Goal: Task Accomplishment & Management: Manage account settings

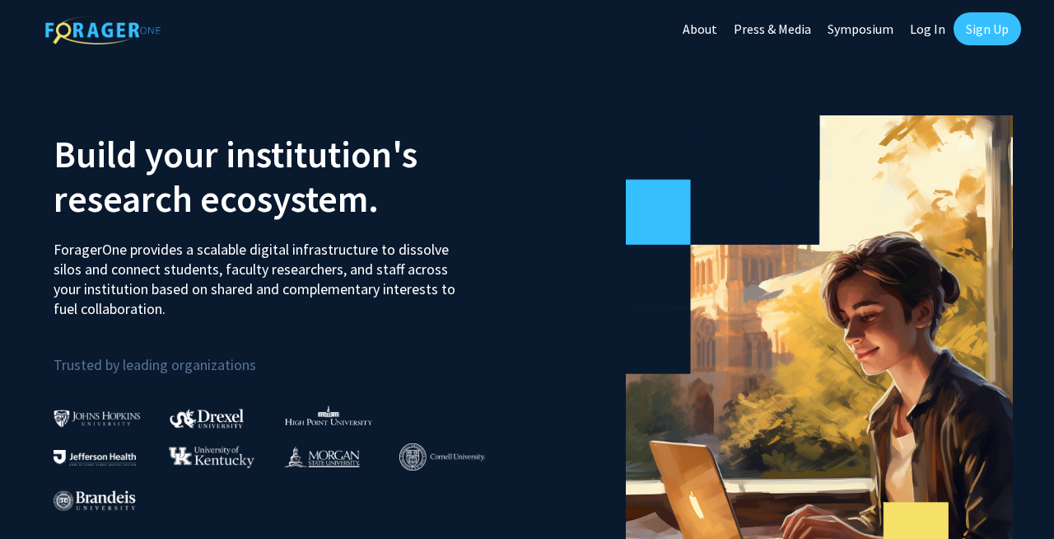
click at [928, 30] on link "Log In" at bounding box center [928, 29] width 52 height 58
select select
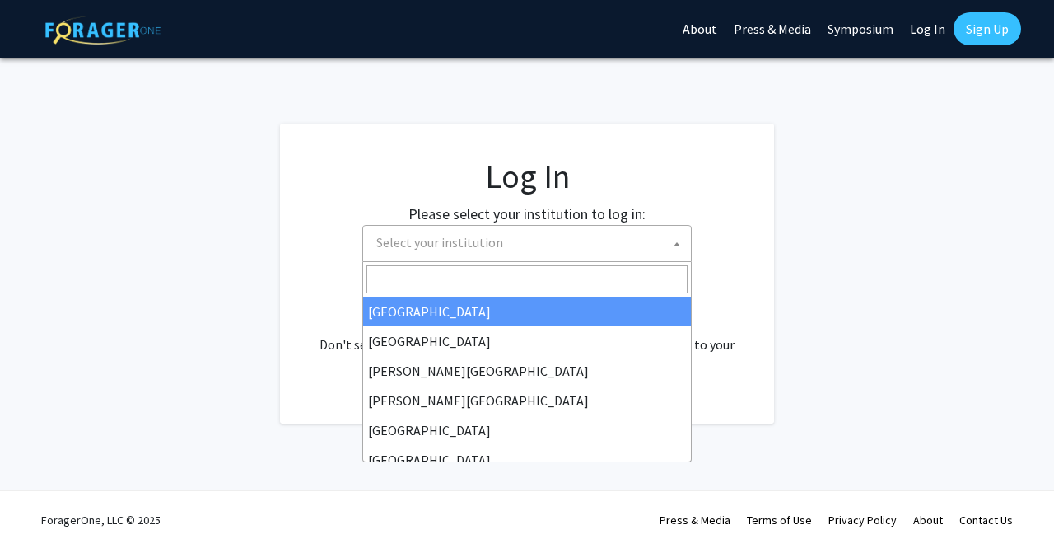
click at [671, 249] on span at bounding box center [677, 244] width 16 height 36
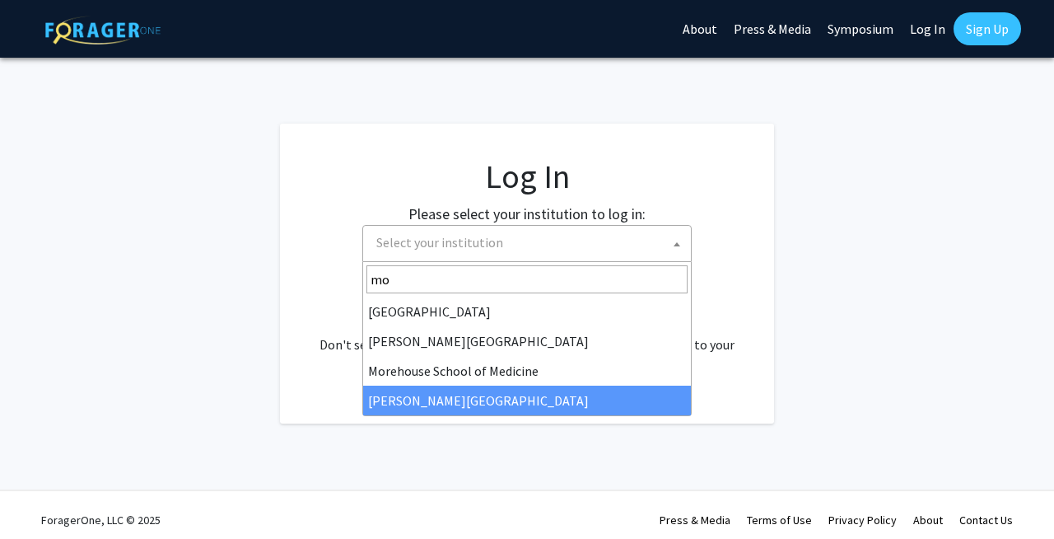
type input "mo"
select select "20"
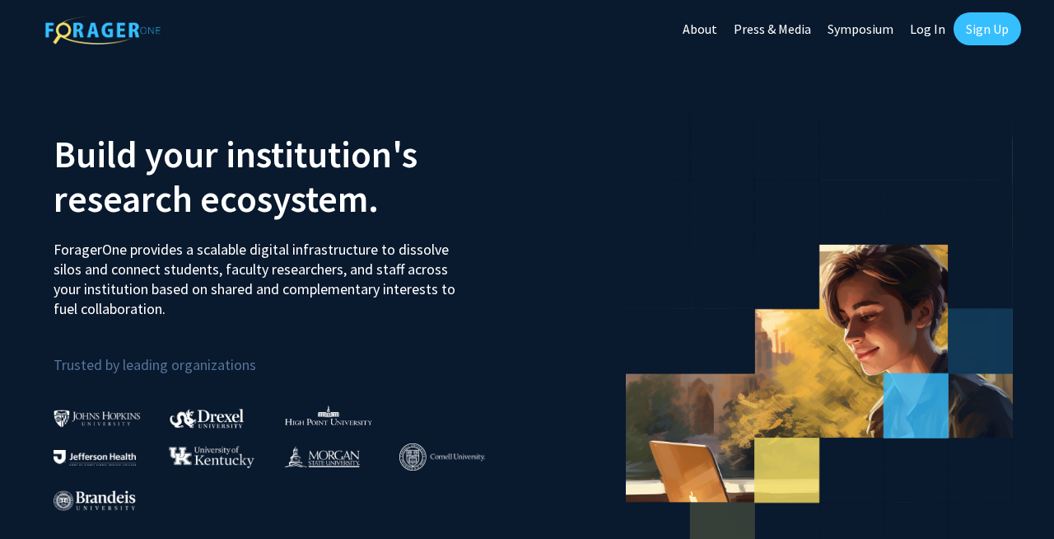
click at [935, 27] on link "Log In" at bounding box center [928, 29] width 52 height 58
select select
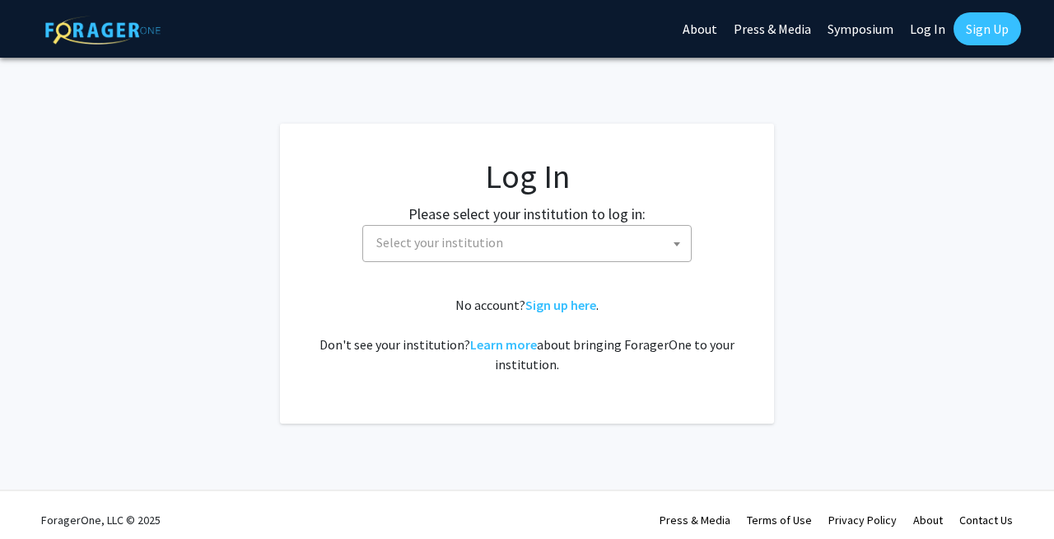
click at [674, 237] on span at bounding box center [677, 244] width 16 height 36
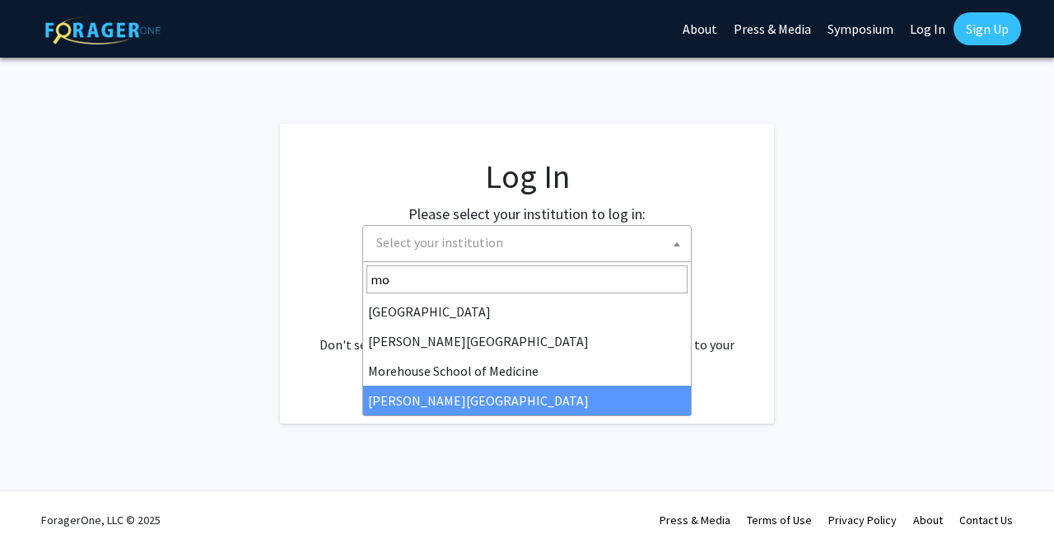
type input "mo"
select select "20"
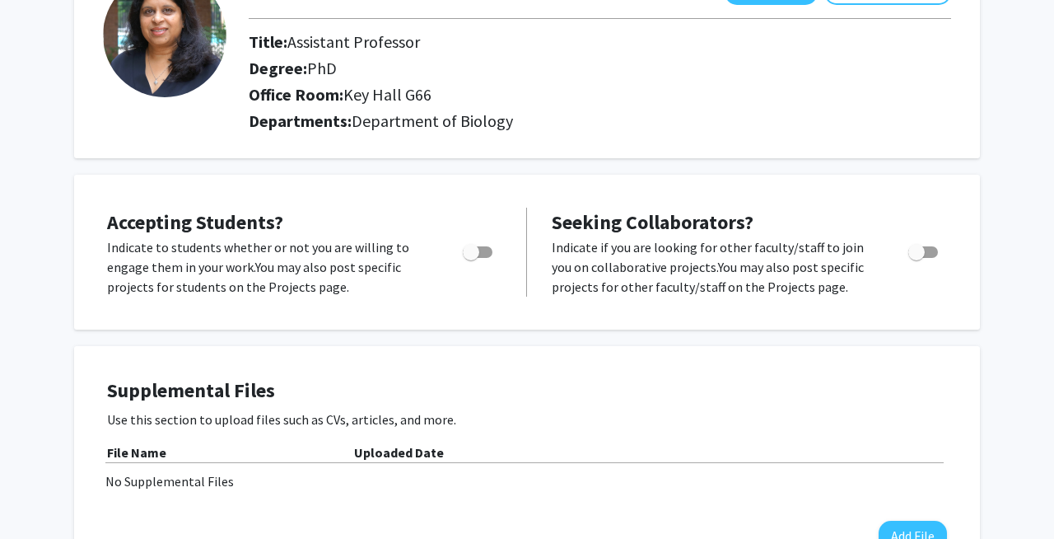
scroll to position [165, 0]
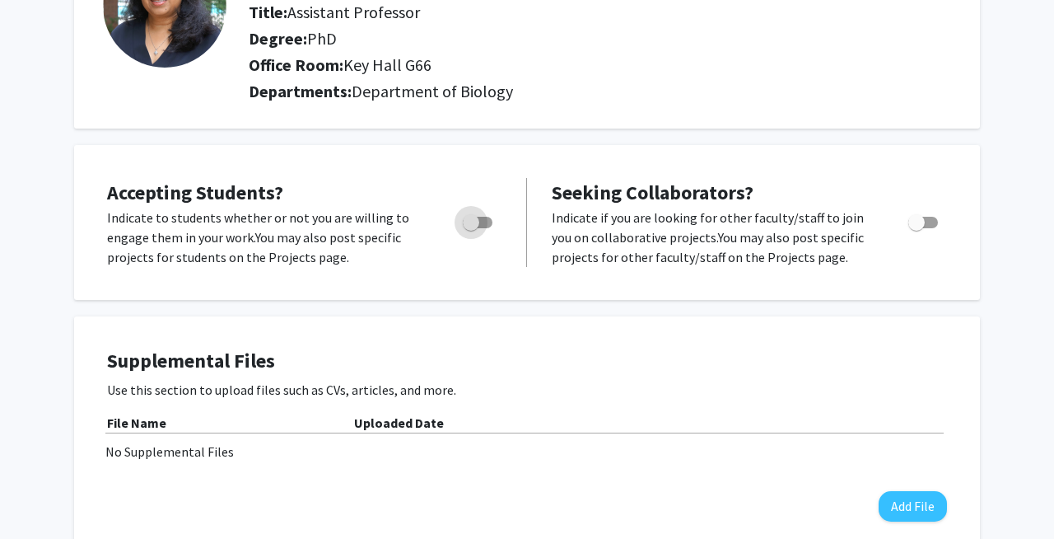
click at [489, 224] on span "Toggle" at bounding box center [478, 223] width 30 height 12
click at [471, 228] on input "Would you like to permit student requests?" at bounding box center [470, 228] width 1 height 1
checkbox input "true"
click at [498, 356] on h4 "Supplemental Files" at bounding box center [527, 361] width 840 height 24
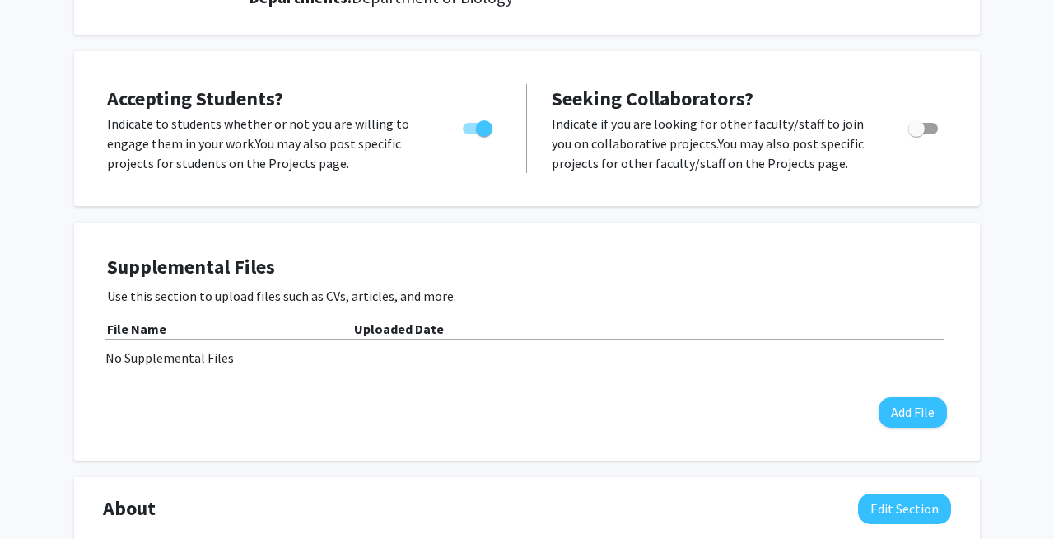
scroll to position [329, 0]
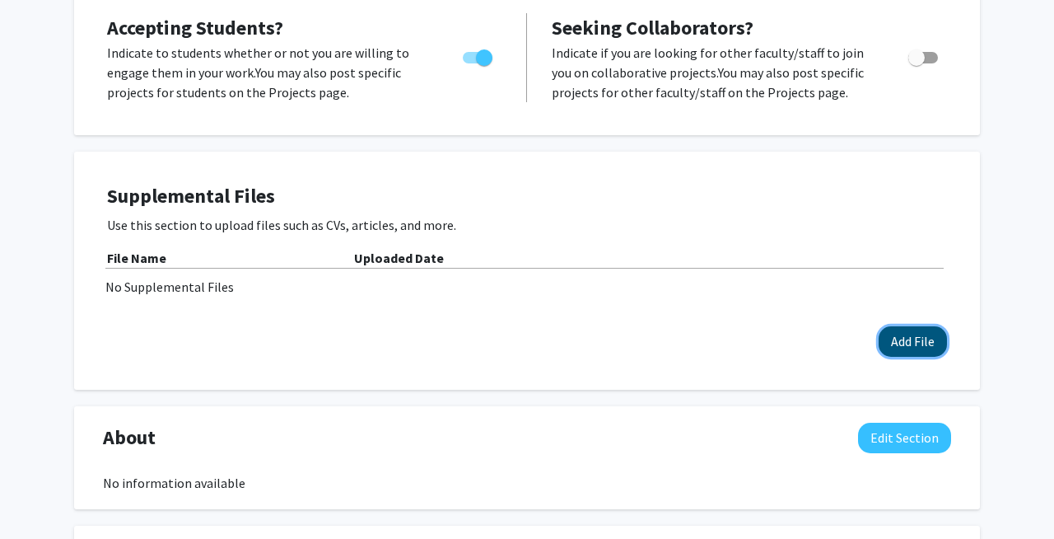
click at [913, 345] on button "Add File" at bounding box center [913, 341] width 68 height 30
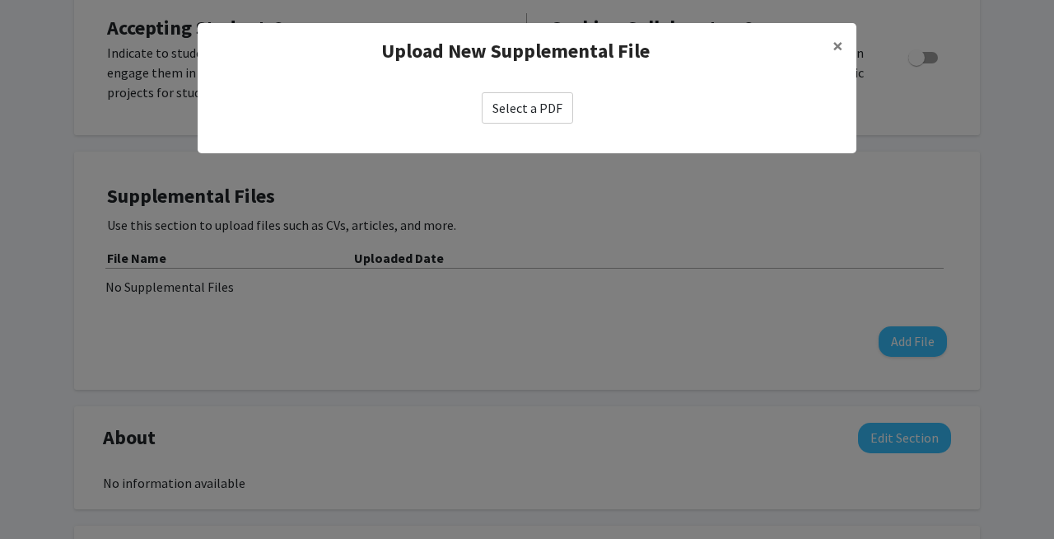
click at [528, 111] on label "Select a PDF" at bounding box center [527, 107] width 91 height 31
click at [0, 0] on input "Select a PDF" at bounding box center [0, 0] width 0 height 0
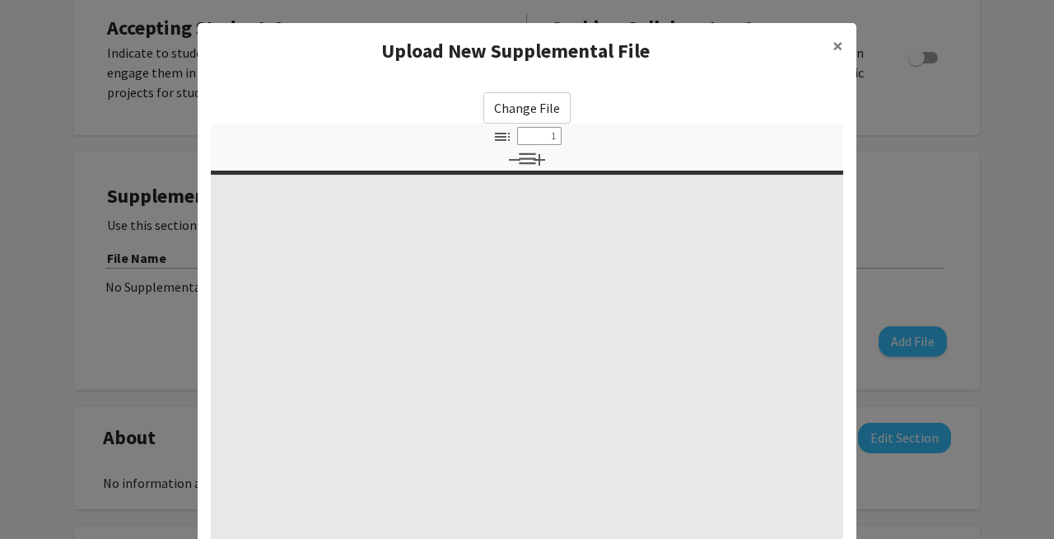
select select "custom"
type input "0"
select select "custom"
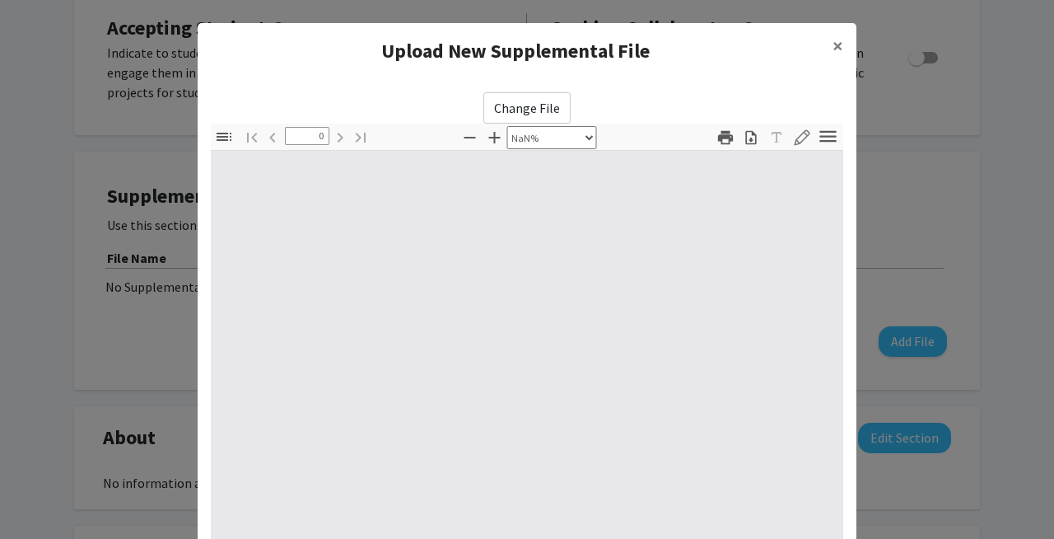
type input "1"
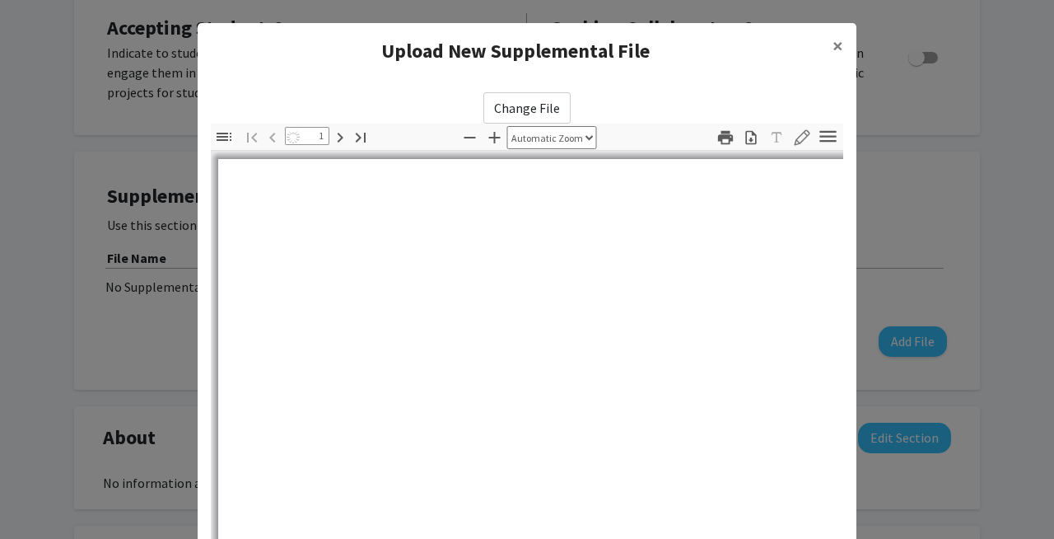
select select "auto"
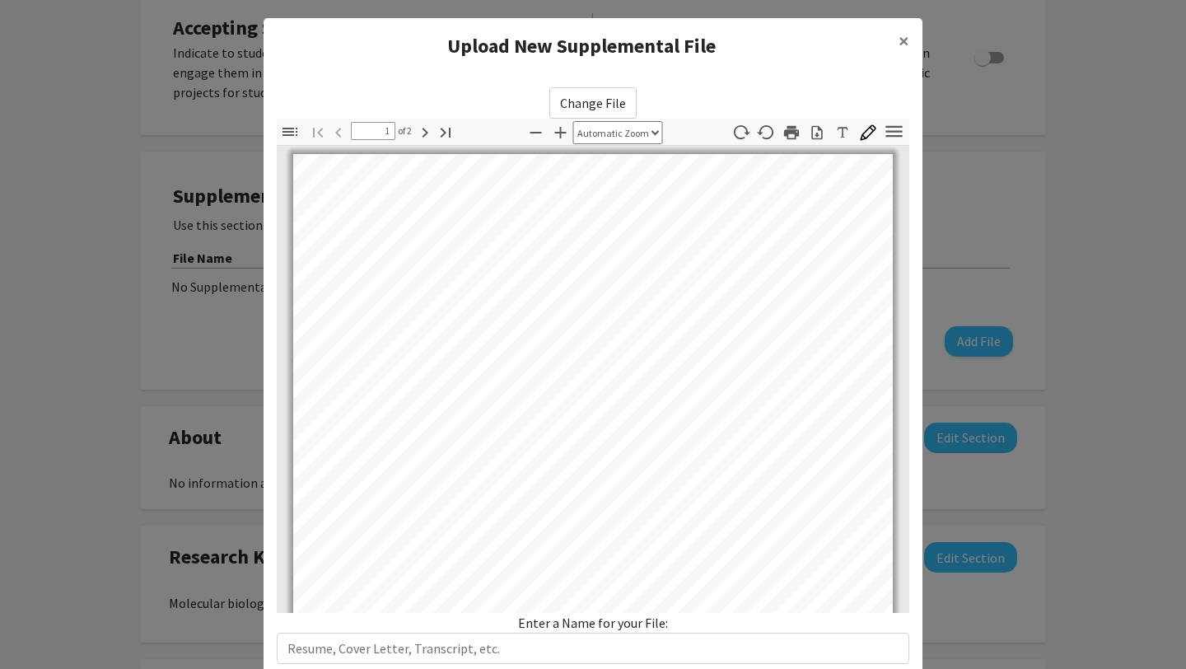
scroll to position [0, 0]
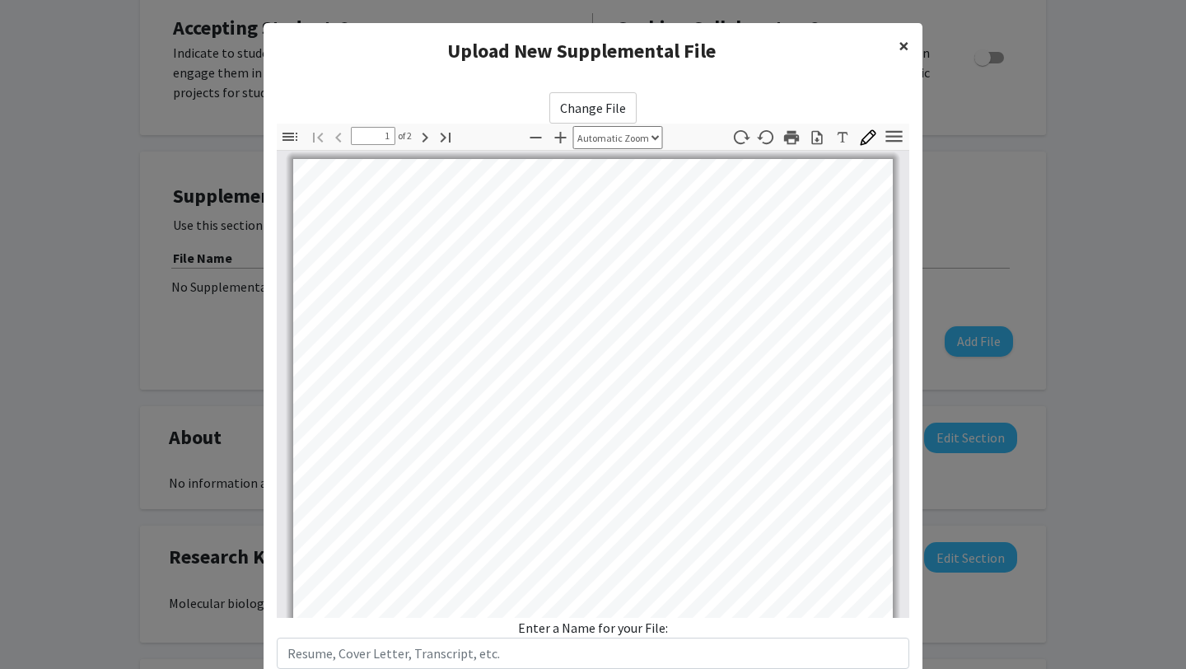
click at [907, 45] on span "×" at bounding box center [903, 46] width 11 height 26
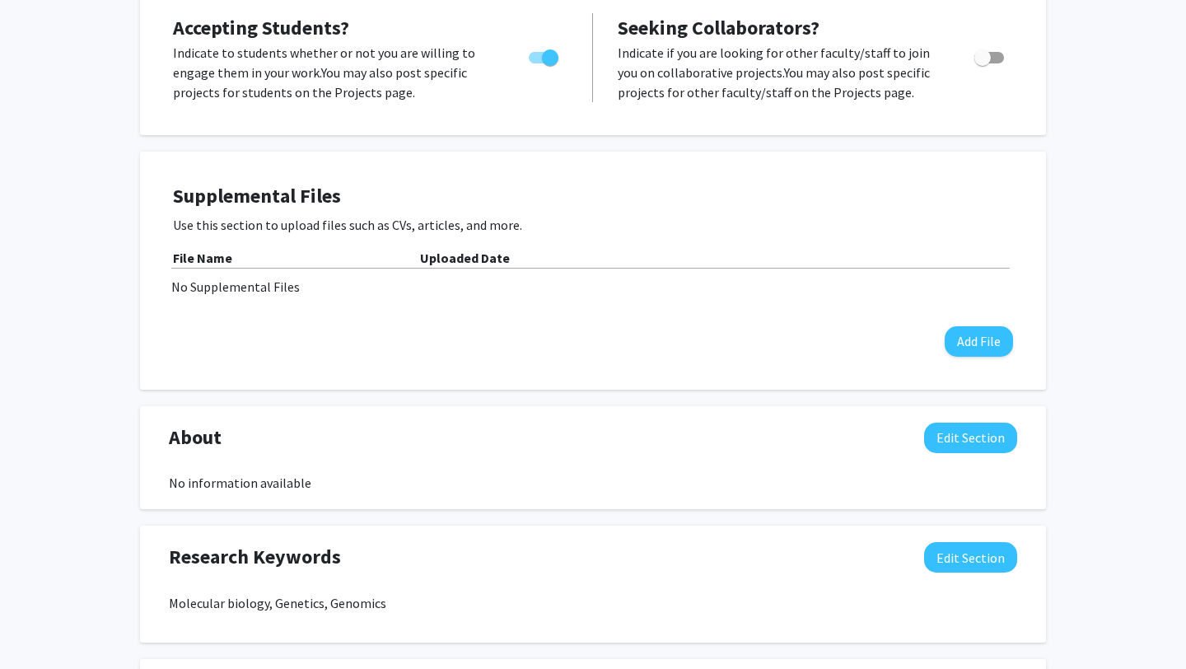
click at [221, 256] on b "File Name" at bounding box center [202, 257] width 59 height 16
click at [978, 343] on button "Add File" at bounding box center [978, 341] width 68 height 30
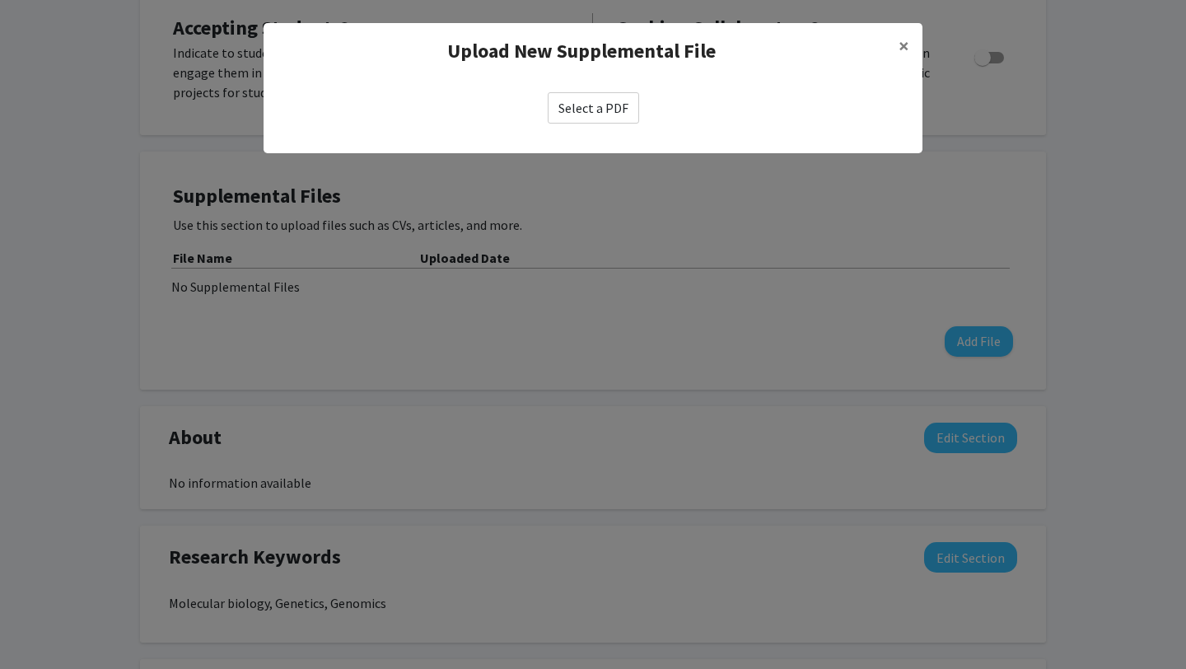
click at [596, 105] on label "Select a PDF" at bounding box center [593, 107] width 91 height 31
click at [0, 0] on input "Select a PDF" at bounding box center [0, 0] width 0 height 0
select select "custom"
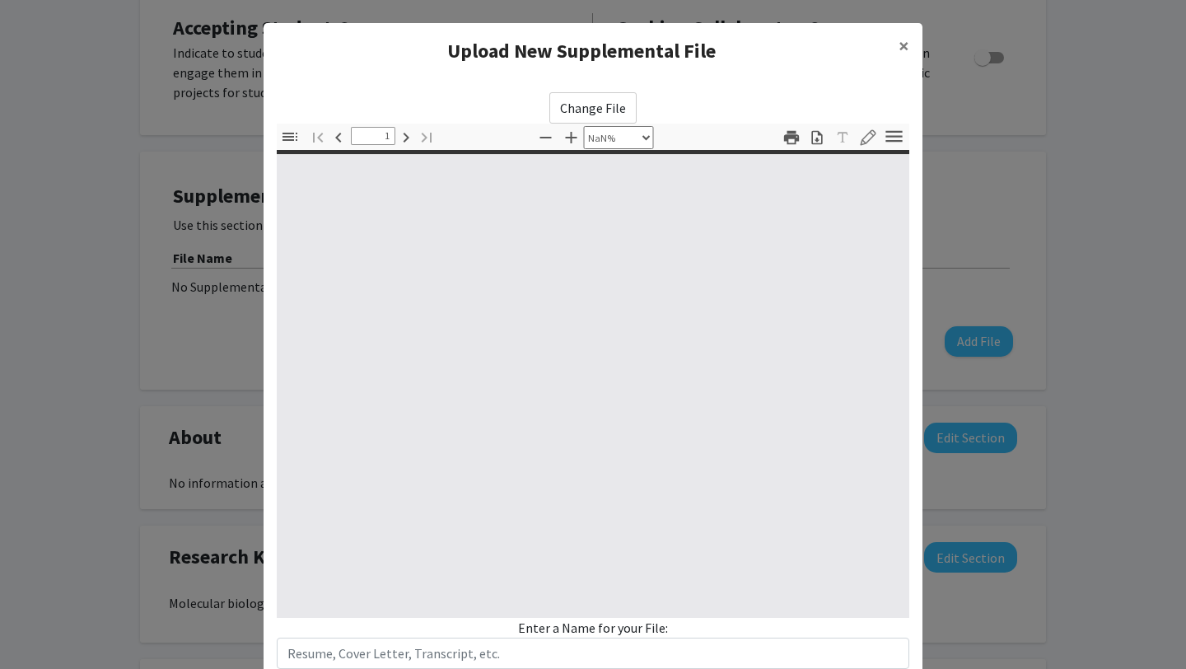
type input "0"
select select "custom"
type input "1"
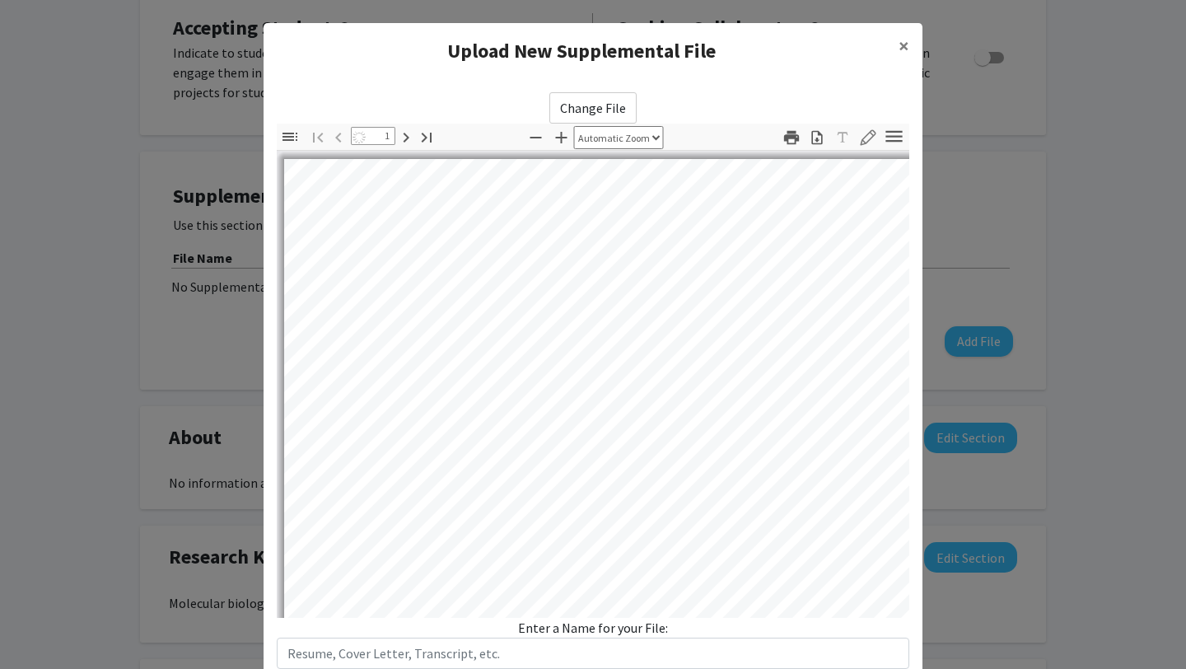
select select "auto"
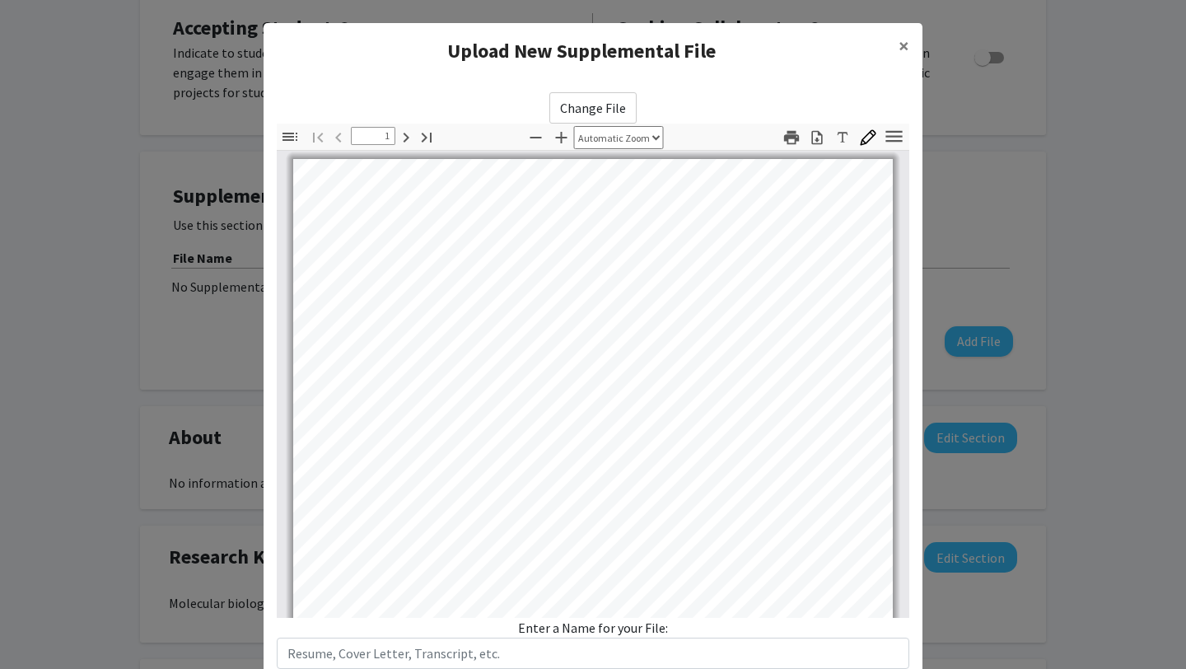
click at [596, 105] on label "Change File" at bounding box center [592, 107] width 87 height 31
click at [0, 0] on input "Change File" at bounding box center [0, 0] width 0 height 0
click at [500, 538] on input "text" at bounding box center [593, 652] width 632 height 31
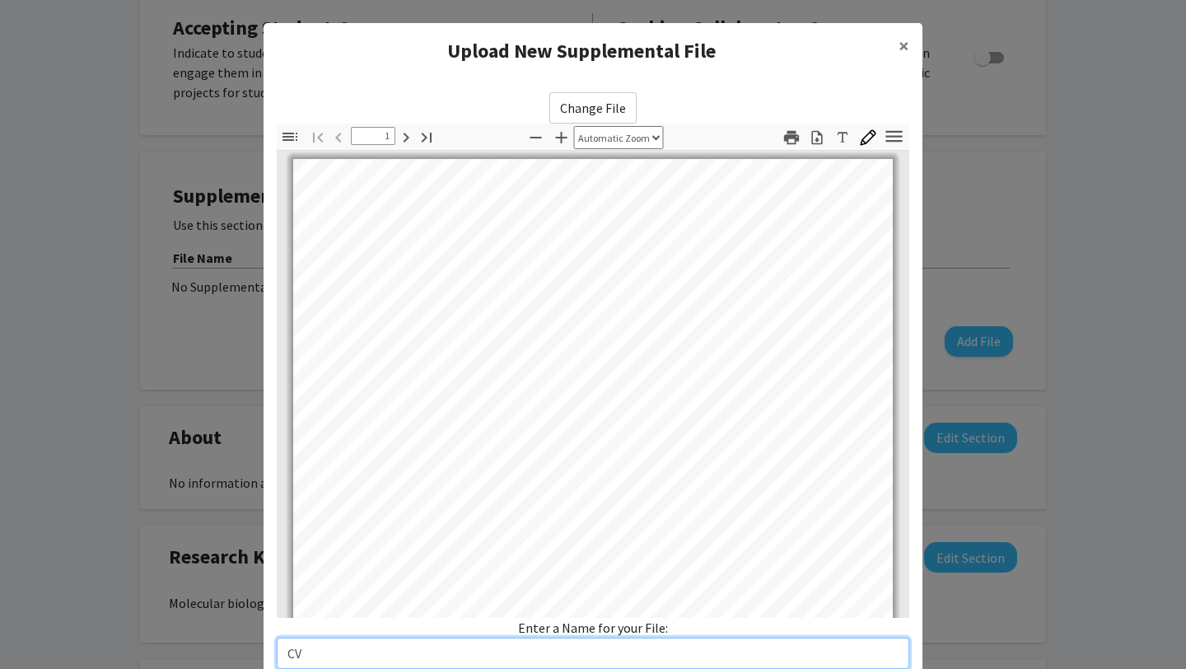
type input "CV"
click at [850, 538] on div "Enter a Name for your File: CV" at bounding box center [593, 643] width 632 height 51
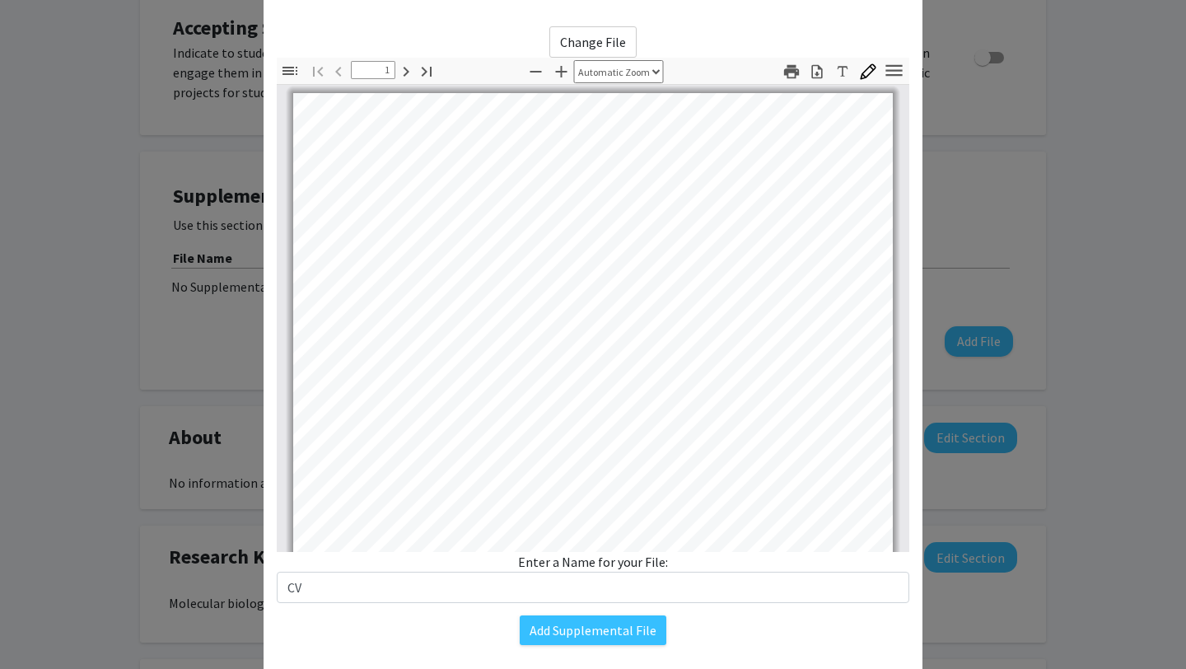
scroll to position [99, 0]
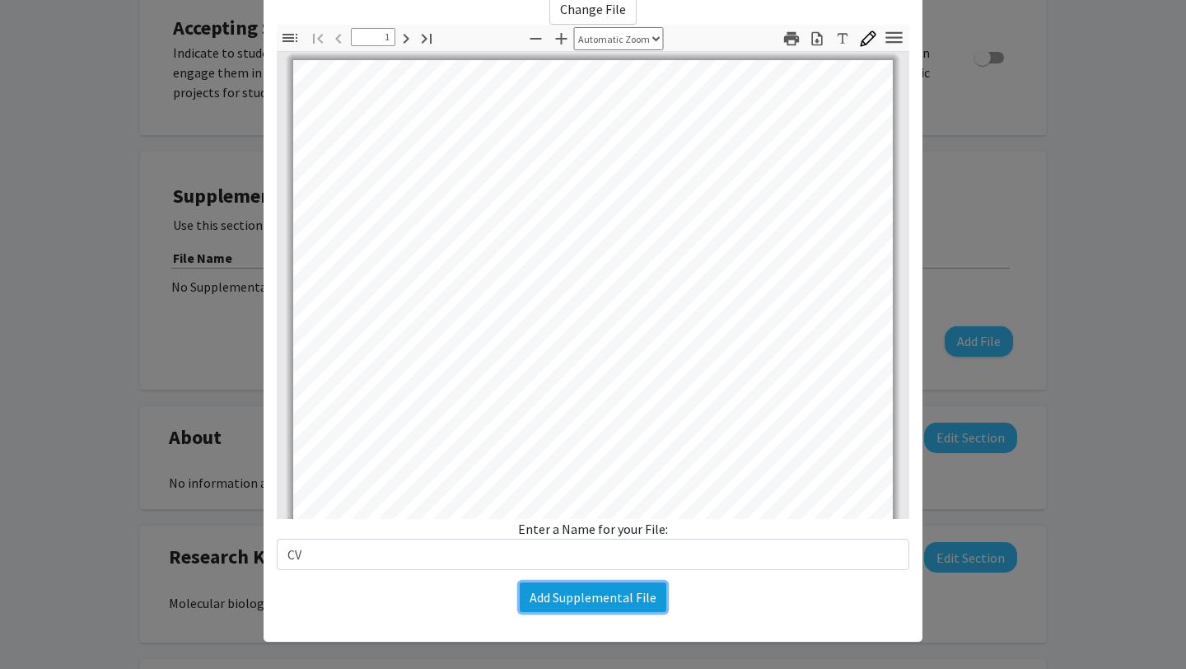
click at [617, 538] on button "Add Supplemental File" at bounding box center [593, 597] width 147 height 30
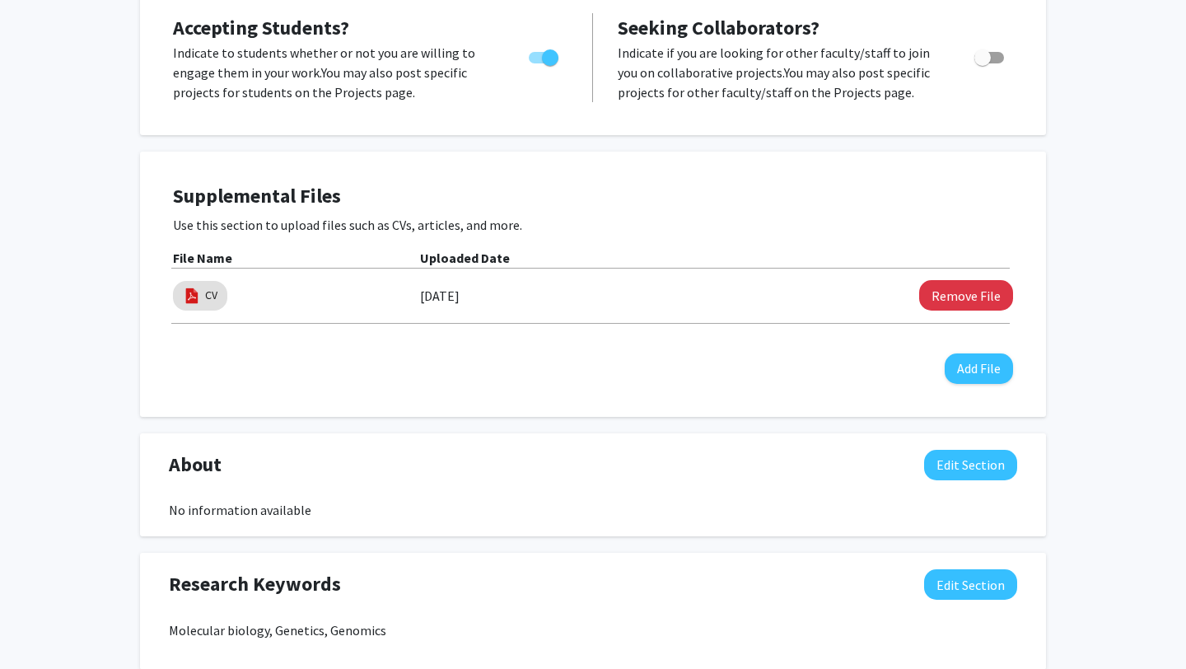
click at [1053, 277] on div "Sharvani Mahadevaraju Edit Section See Public View help Title: Assistant Profes…" at bounding box center [593, 406] width 1186 height 1353
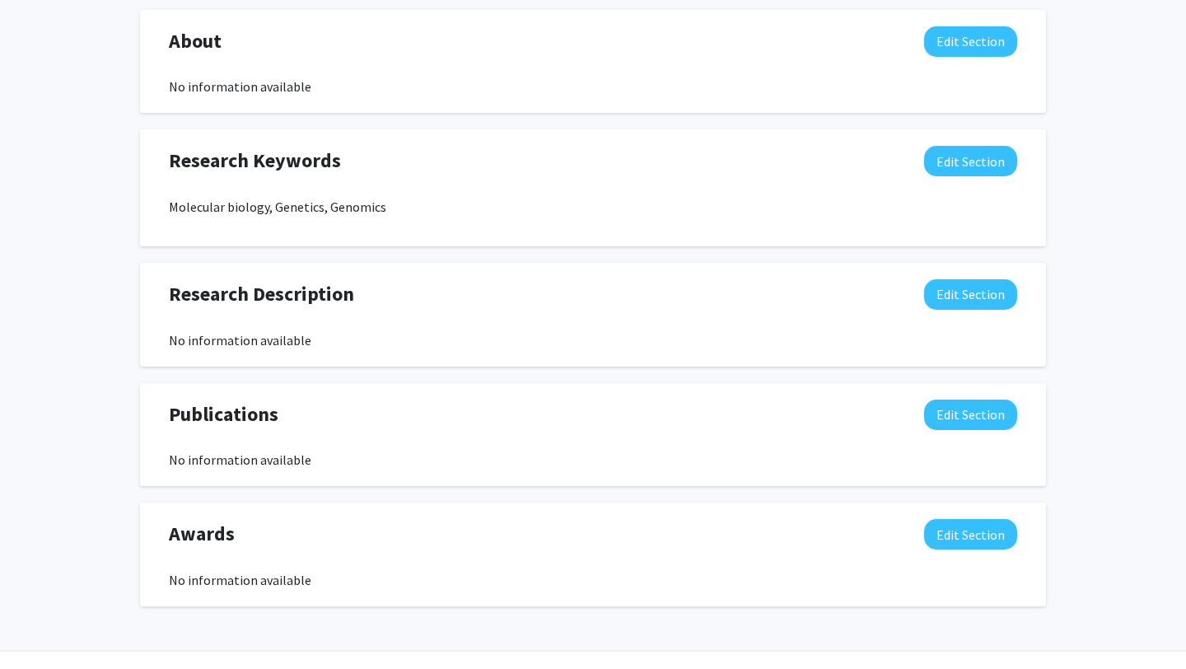
scroll to position [793, 0]
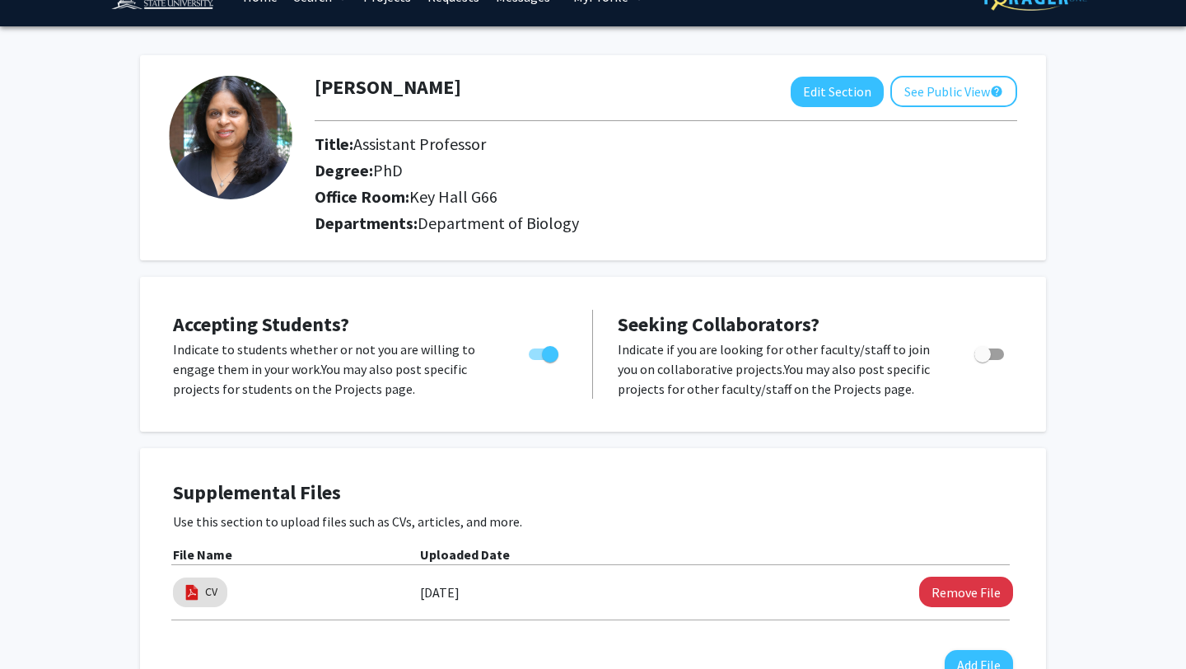
scroll to position [0, 0]
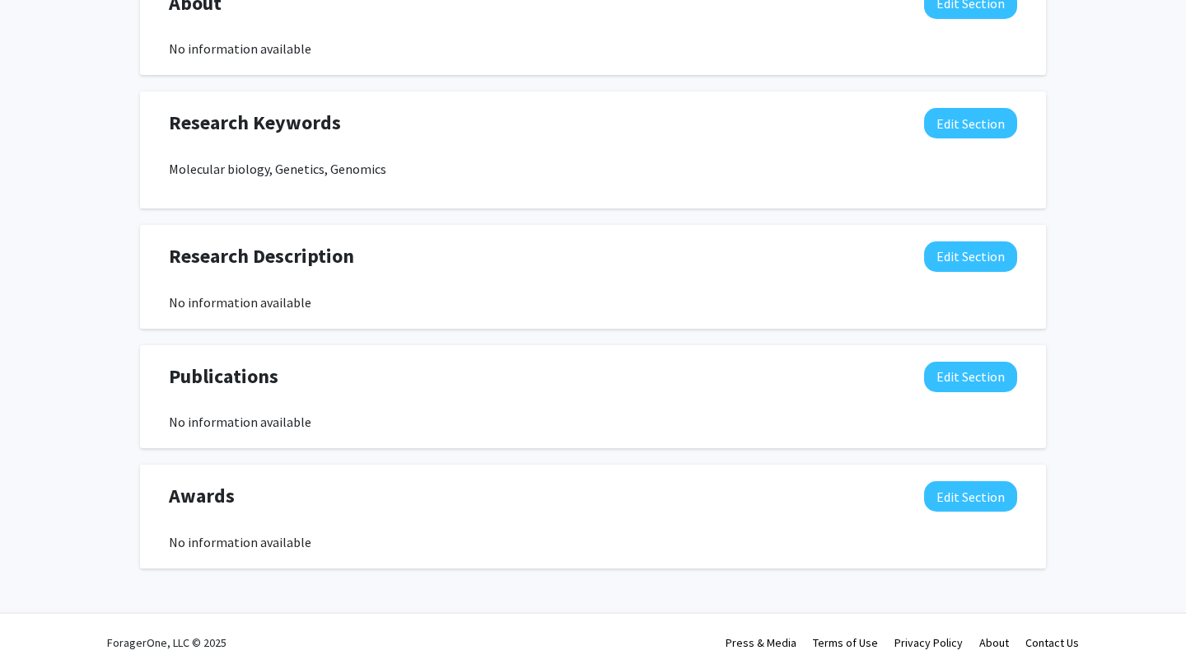
scroll to position [793, 0]
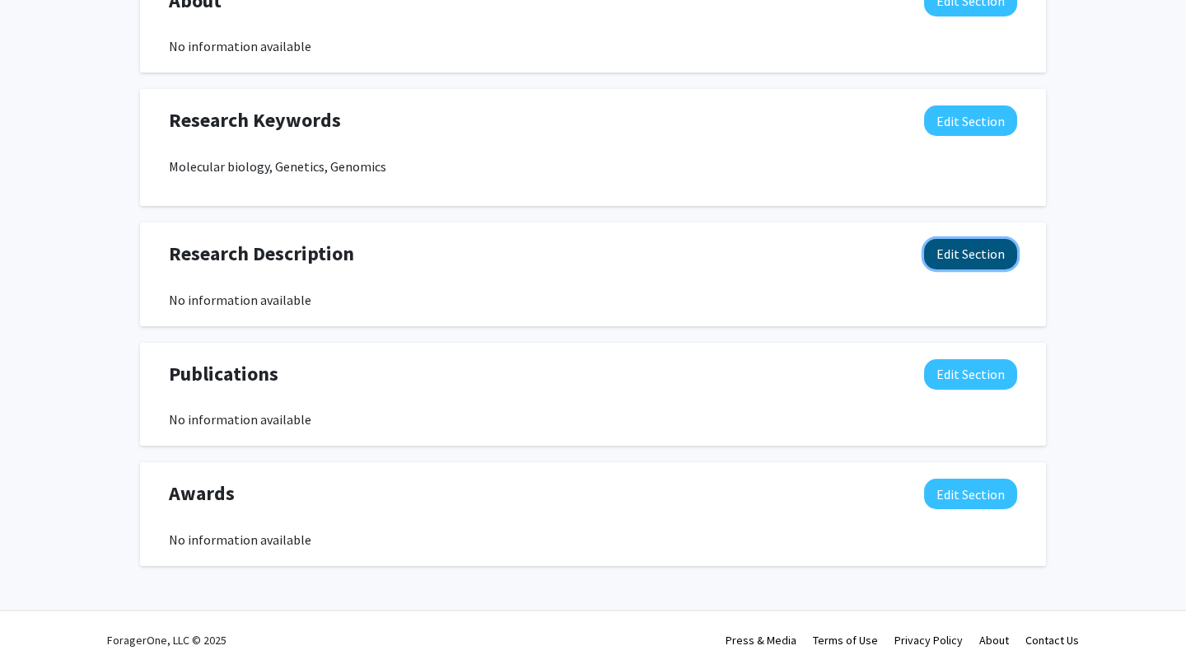
click at [988, 248] on button "Edit Section" at bounding box center [970, 254] width 93 height 30
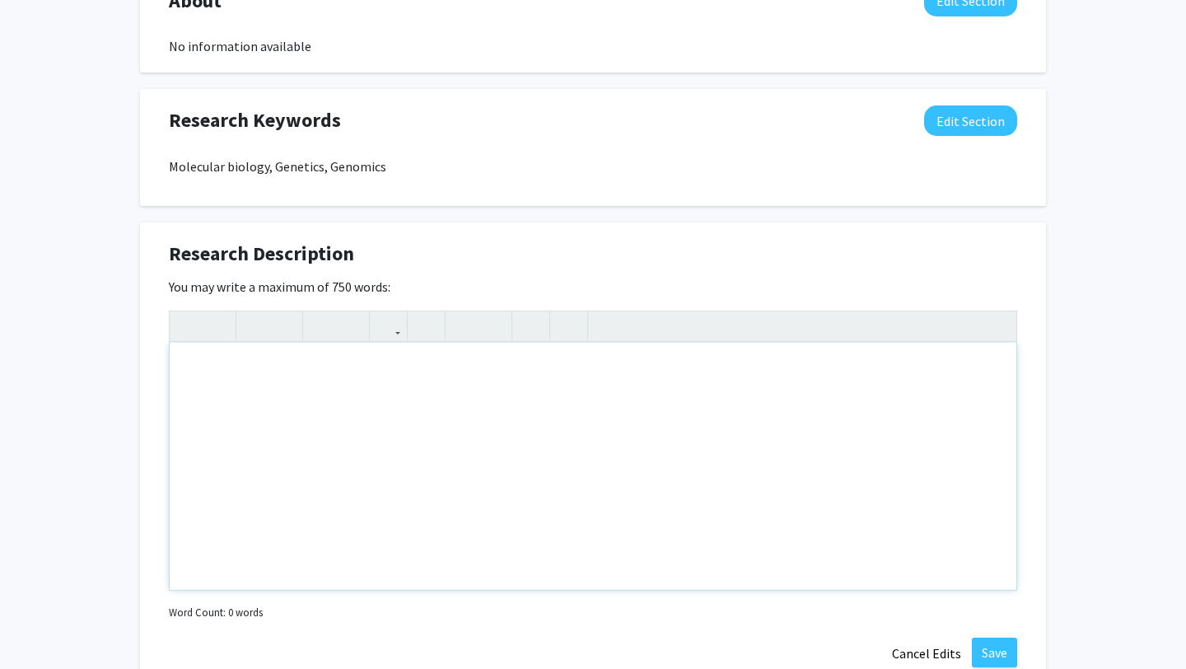
click at [376, 490] on div "Note to users with screen readers: Please deactivate our accessibility plugin f…" at bounding box center [593, 466] width 846 height 247
paste div "Note to users with screen readers: Please deactivate our accessibility plugin f…"
type textarea "<p>Dr. Sharvani Mahadevaraju's research focus on the molecular mechanisms behin…"
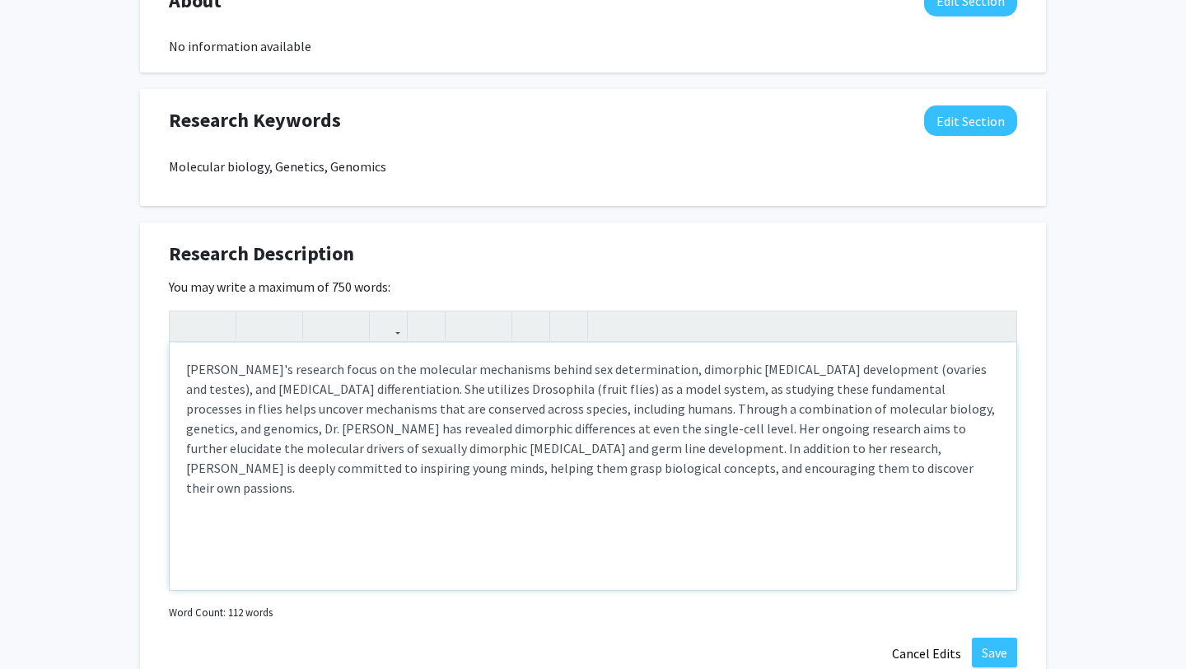
click at [342, 452] on p "Dr. Sharvani Mahadevaraju's research focus on the molecular mechanisms behind s…" at bounding box center [593, 428] width 814 height 138
click at [907, 452] on p "Dr. Sharvani Mahadevaraju's research focus on the molecular mechanisms behind s…" at bounding box center [593, 428] width 814 height 138
type textarea "<p>Dr. Sharvani Mahadevaraju's research focus on the molecular mechanisms behin…"
click at [670, 538] on div "Dr. Sharvani Mahadevaraju's research focus on the molecular mechanisms behind s…" at bounding box center [593, 466] width 846 height 247
click at [992, 538] on button "Save" at bounding box center [994, 652] width 45 height 30
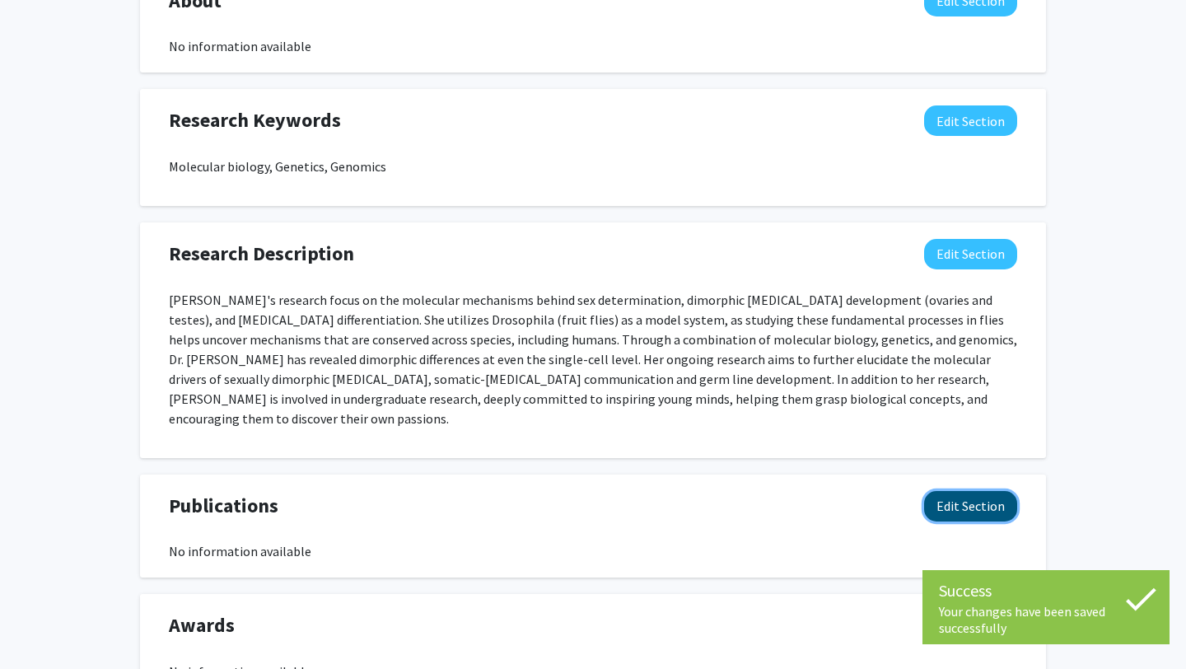
click at [982, 491] on button "Edit Section" at bounding box center [970, 506] width 93 height 30
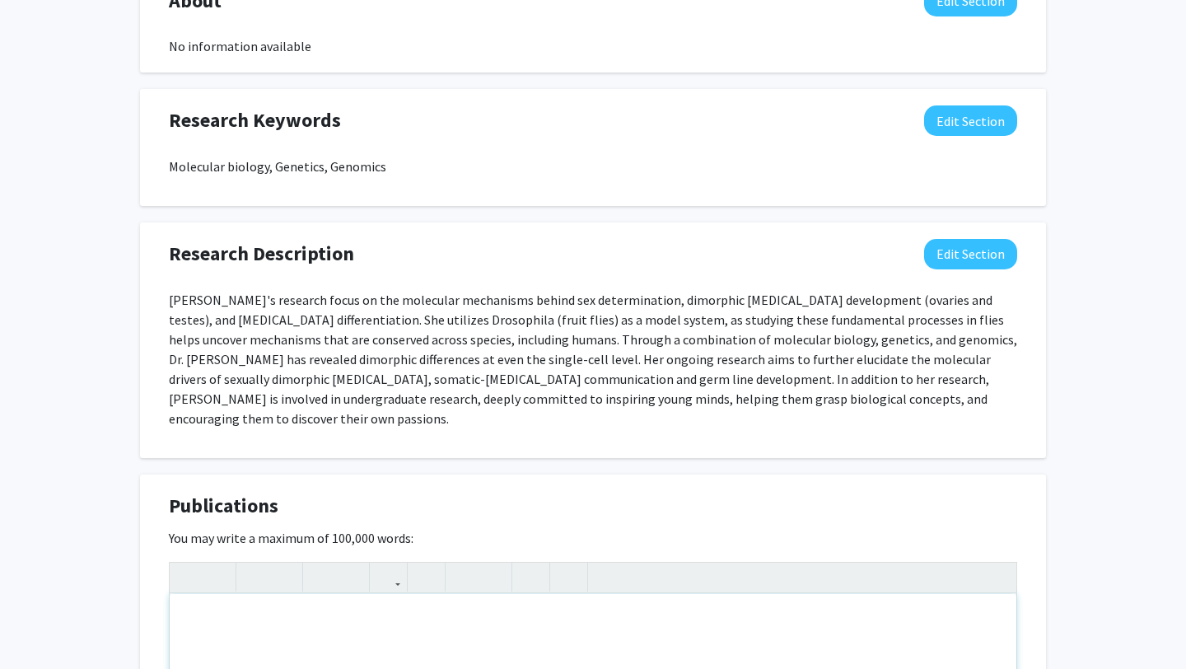
paste div "Note to users with screen readers: Please deactivate our accessibility plugin f…"
type textarea "<p>Full list of publications: https://scholar.google.com/citations?user=IKK1sbQ…"
click at [1053, 538] on div "Sharvani Mahadevaraju Edit Section See Public View help Title: Assistant Profes…" at bounding box center [593, 188] width 1186 height 1844
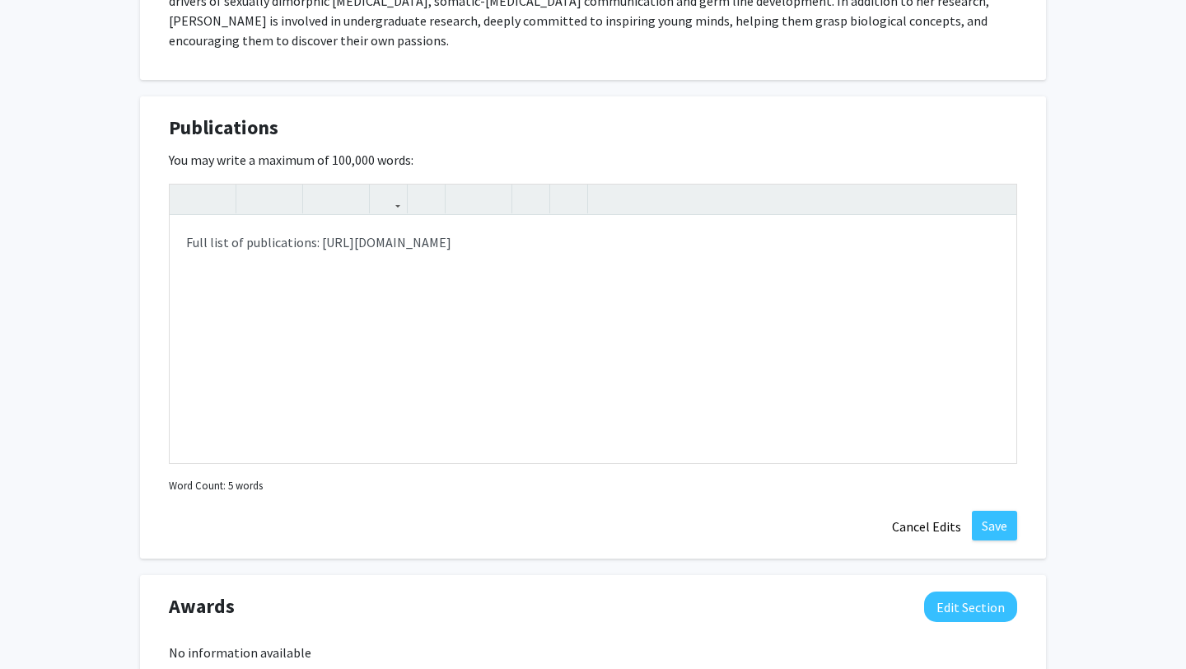
scroll to position [1221, 0]
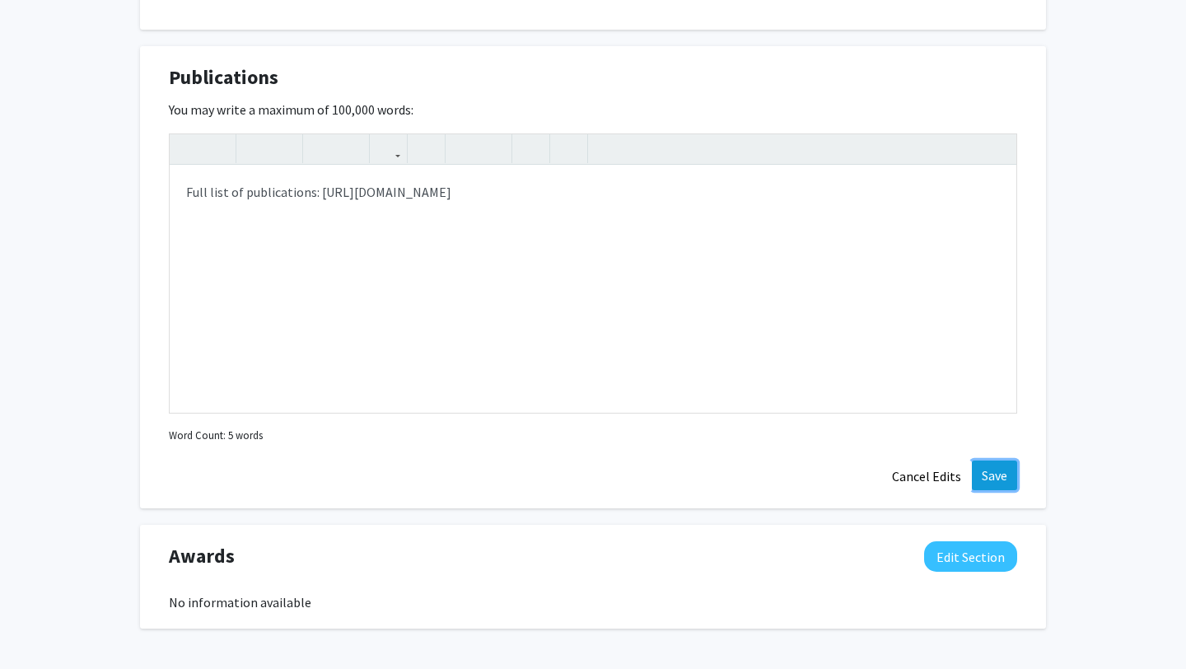
click at [992, 460] on button "Save" at bounding box center [994, 475] width 45 height 30
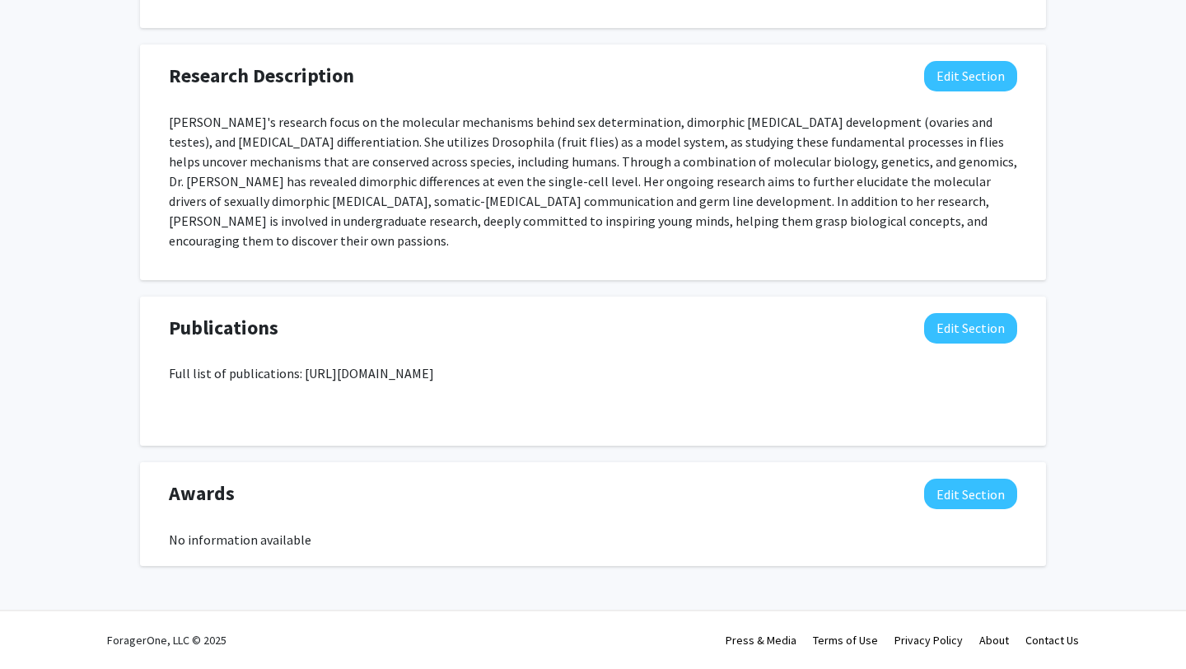
scroll to position [951, 0]
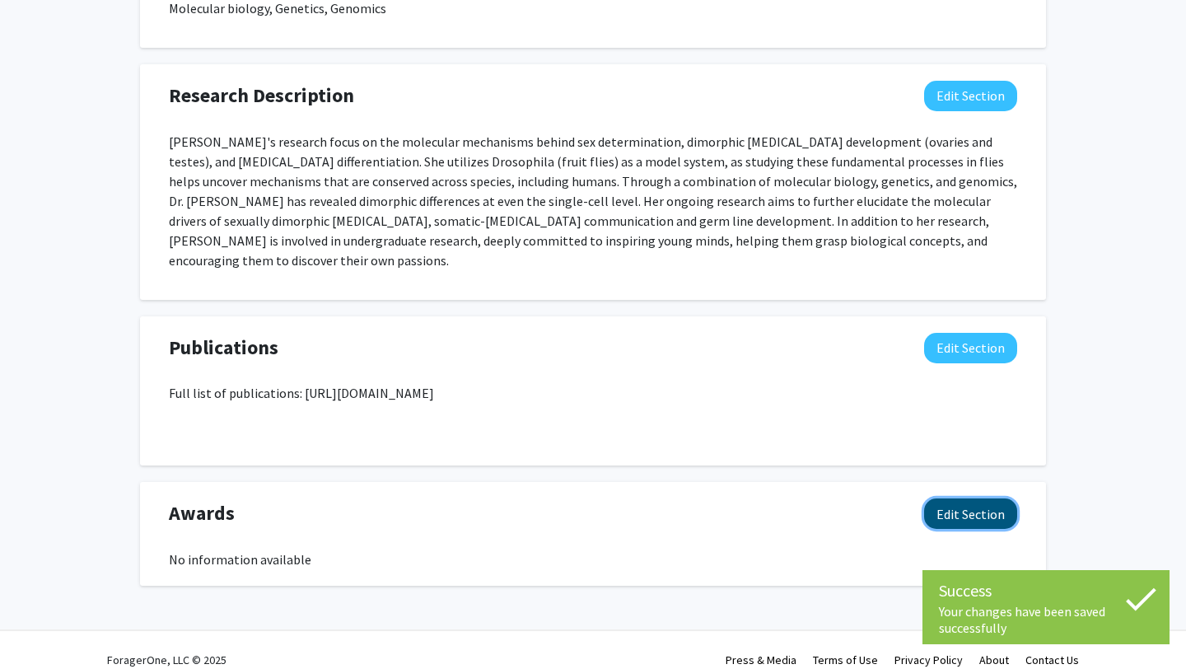
click at [962, 498] on button "Edit Section" at bounding box center [970, 513] width 93 height 30
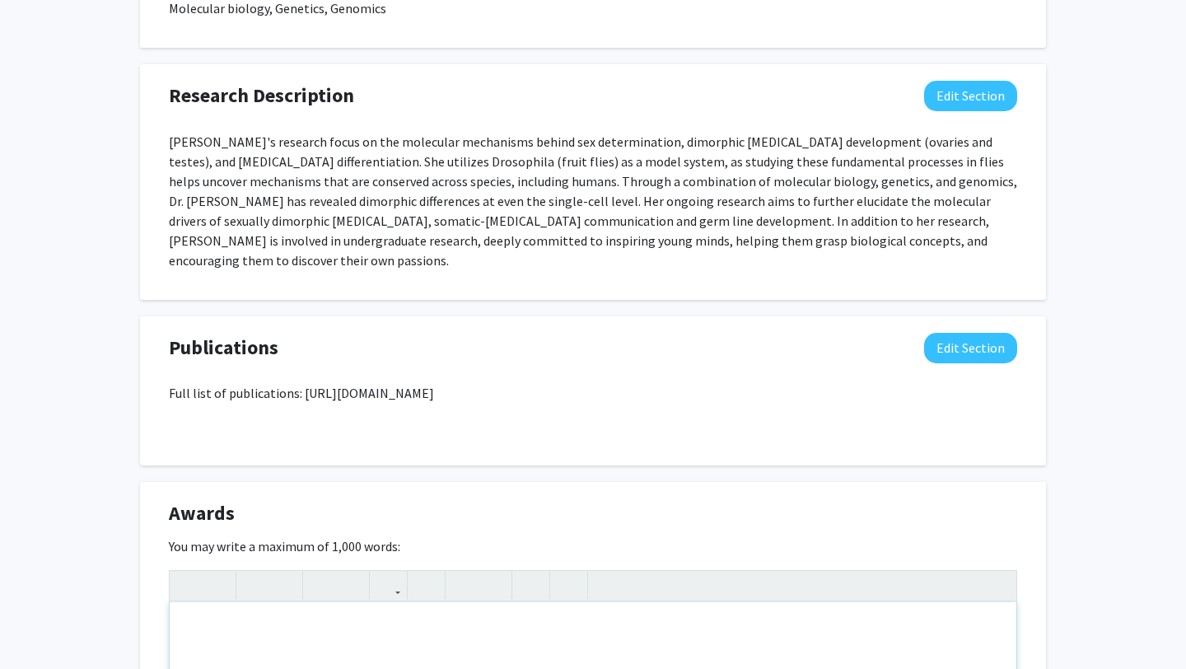
paste div "Note to users with screen readers: Please deactivate our accessibility plugin f…"
type textarea "<p>Travel award: Outstanding poster presentation, 17th annual NIDDK scientific …"
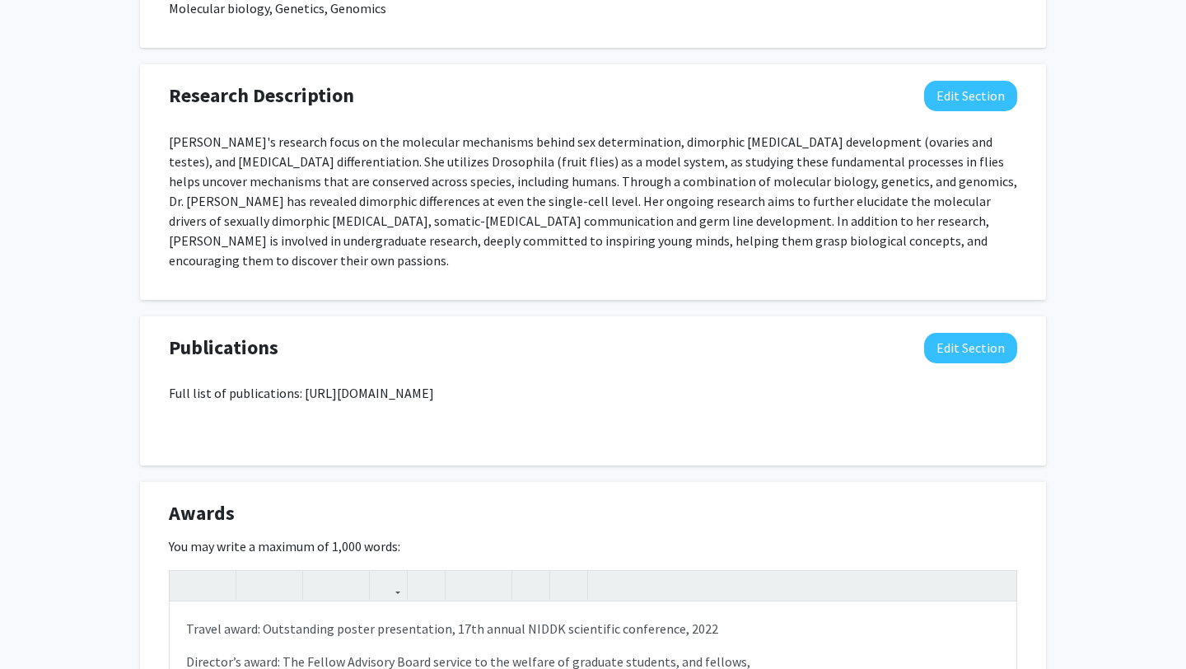
click at [1053, 523] on div "Sharvani Mahadevaraju Edit Section See Public View help Title: Assistant Profes…" at bounding box center [593, 53] width 1186 height 1890
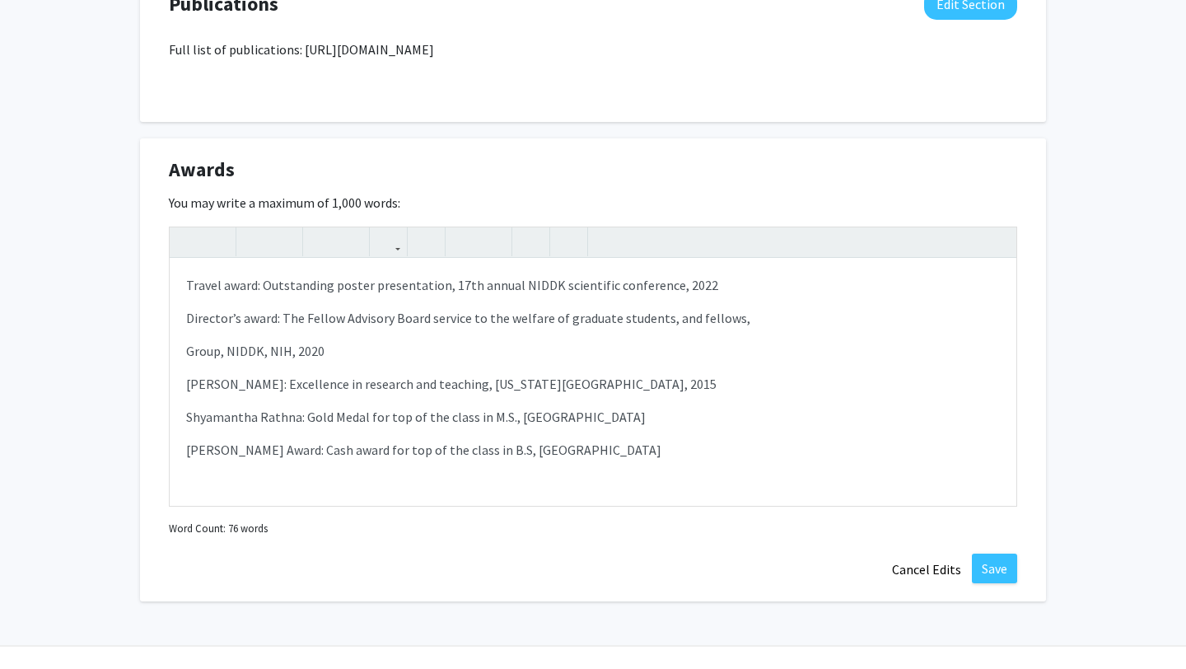
scroll to position [1310, 0]
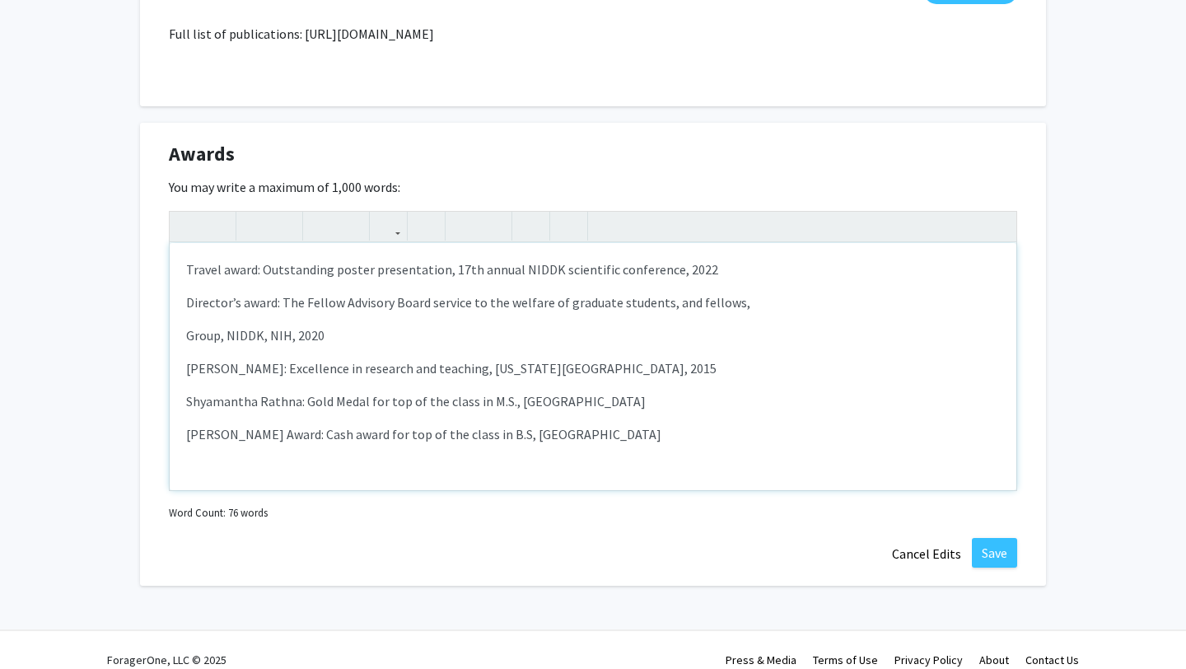
click at [262, 259] on p "Travel award: Outstanding poster presentation, 17th annual NIDDK scientific con…" at bounding box center [593, 269] width 814 height 20
click at [740, 424] on p "Sarojamma Award: Cash award for top of the class in B.S, University of Mysore" at bounding box center [593, 434] width 814 height 20
click at [996, 538] on button "Save" at bounding box center [994, 553] width 45 height 30
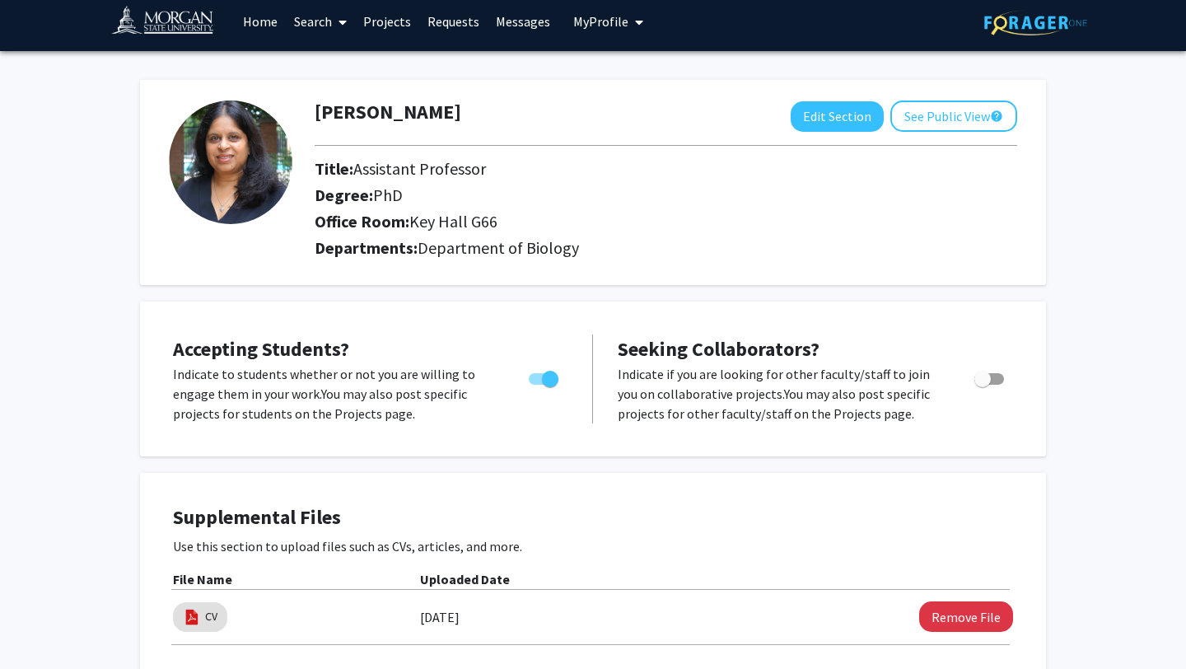
scroll to position [0, 0]
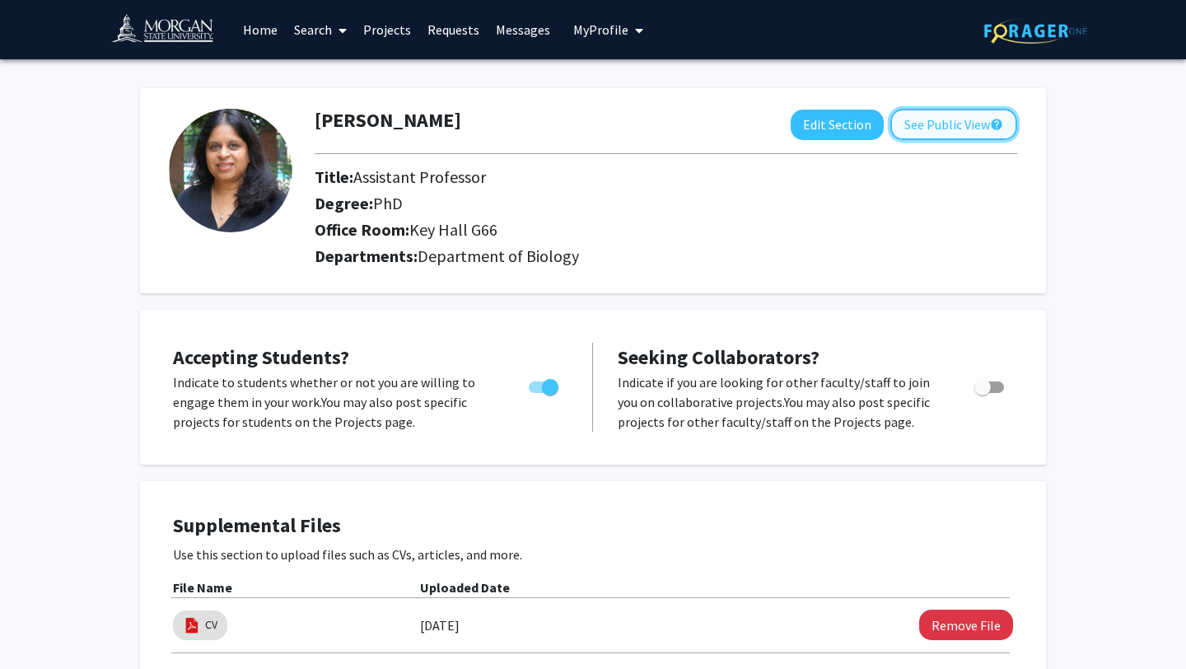
click at [941, 128] on button "See Public View help" at bounding box center [953, 124] width 127 height 31
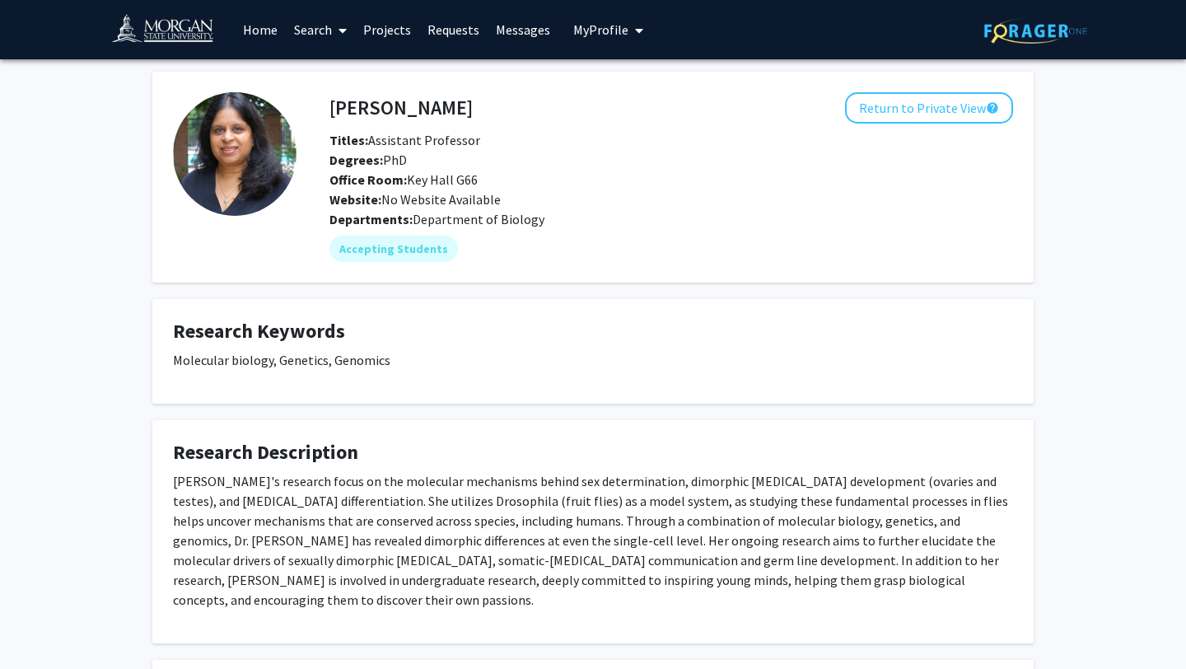
click at [1053, 349] on div "Sharvani Mahadevaraju Return to Private View help Titles: Assistant Professor D…" at bounding box center [593, 680] width 1186 height 1242
click at [908, 110] on button "Return to Private View help" at bounding box center [929, 107] width 168 height 31
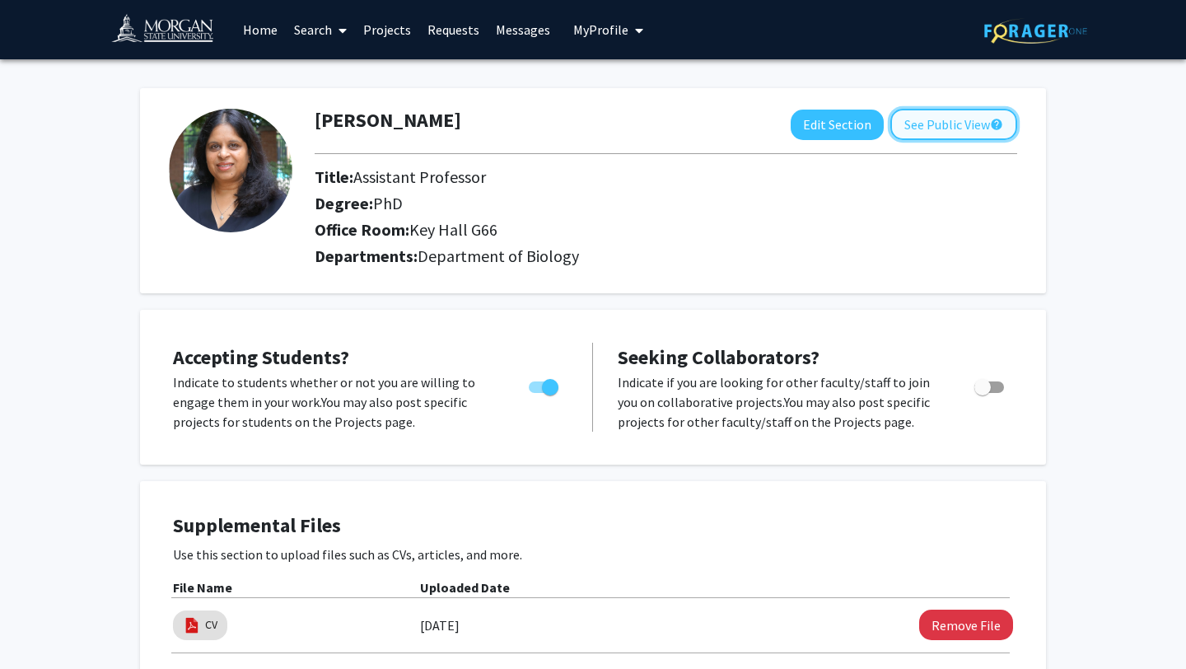
click at [955, 128] on button "See Public View help" at bounding box center [953, 124] width 127 height 31
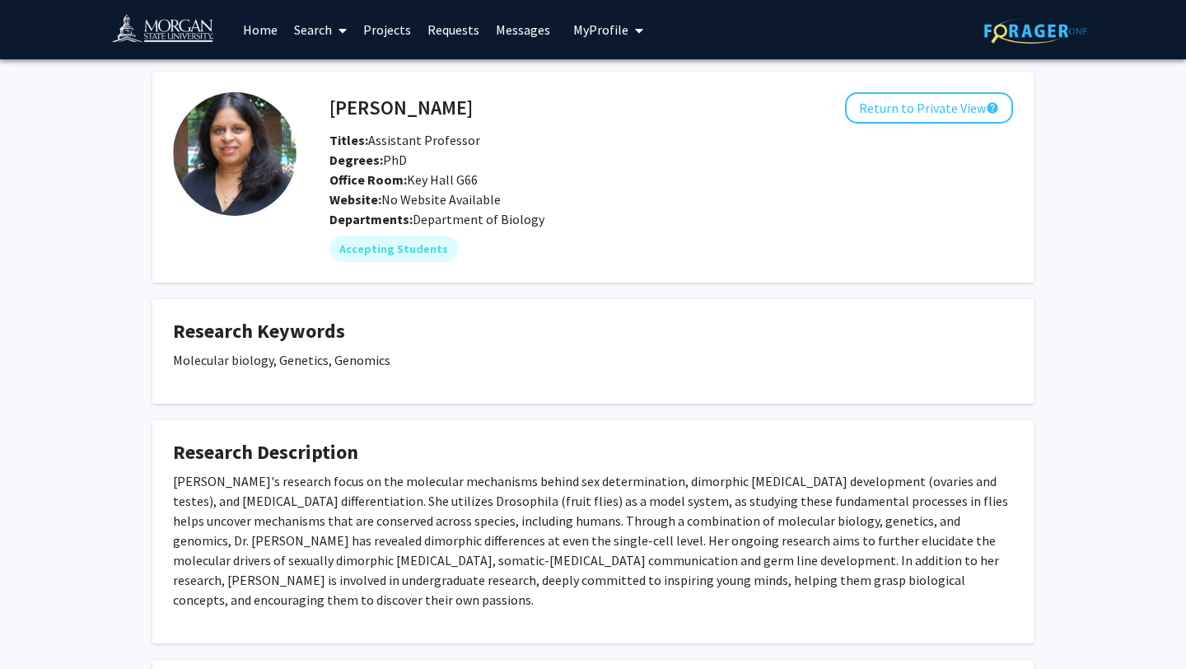
click at [635, 33] on icon "My profile dropdown to access profile and logout" at bounding box center [639, 30] width 8 height 13
click at [604, 161] on link "Log Out" at bounding box center [659, 152] width 148 height 20
